Goal: Information Seeking & Learning: Understand process/instructions

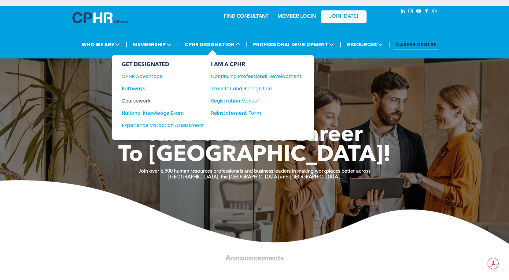
click at [133, 102] on div "Coursework" at bounding box center [159, 101] width 74 height 8
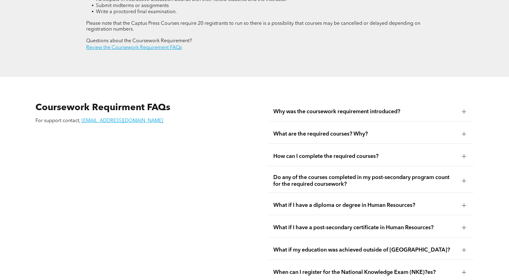
scroll to position [1017, 0]
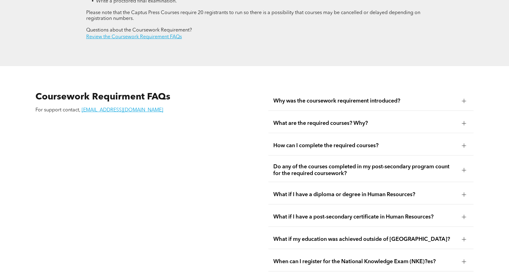
click at [283, 142] on span "How can I complete the required courses?" at bounding box center [365, 145] width 184 height 7
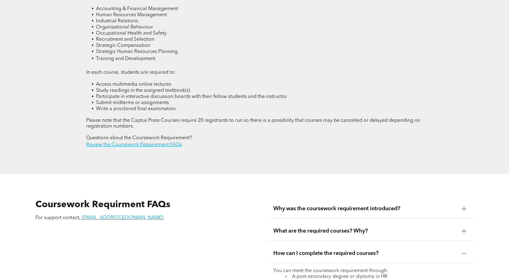
scroll to position [895, 0]
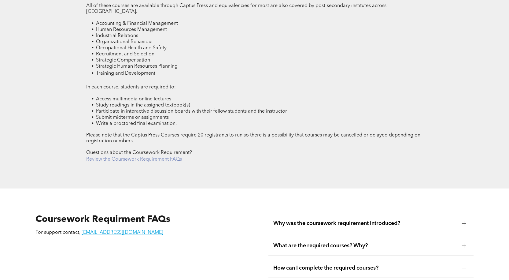
drag, startPoint x: 155, startPoint y: 145, endPoint x: 174, endPoint y: 147, distance: 18.4
click at [155, 157] on link "Review the Coursework Requirement FAQs" at bounding box center [134, 159] width 96 height 5
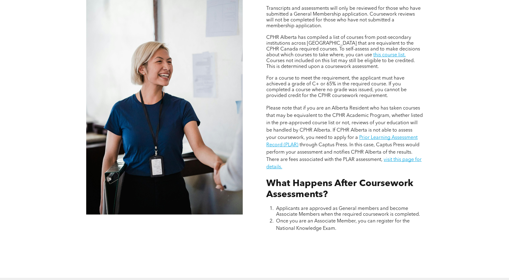
scroll to position [519, 0]
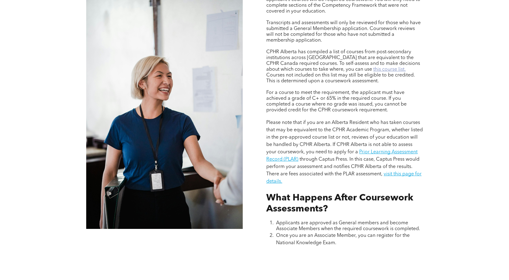
click at [373, 67] on link "this course list." at bounding box center [389, 69] width 32 height 5
